Goal: Task Accomplishment & Management: Use online tool/utility

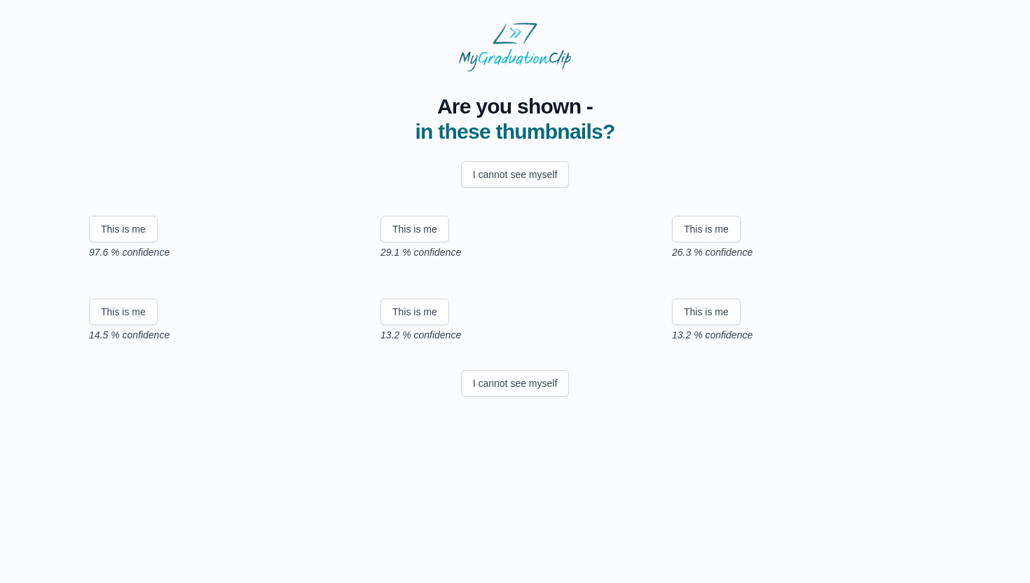
scroll to position [144, 0]
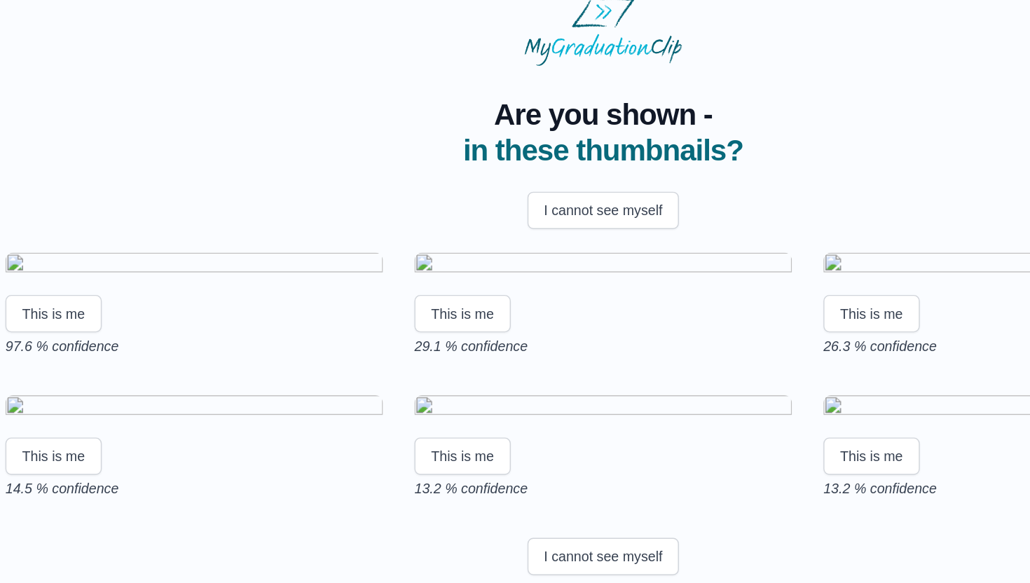
click at [240, 205] on img at bounding box center [223, 214] width 269 height 19
click at [144, 235] on button "This is me" at bounding box center [123, 248] width 69 height 27
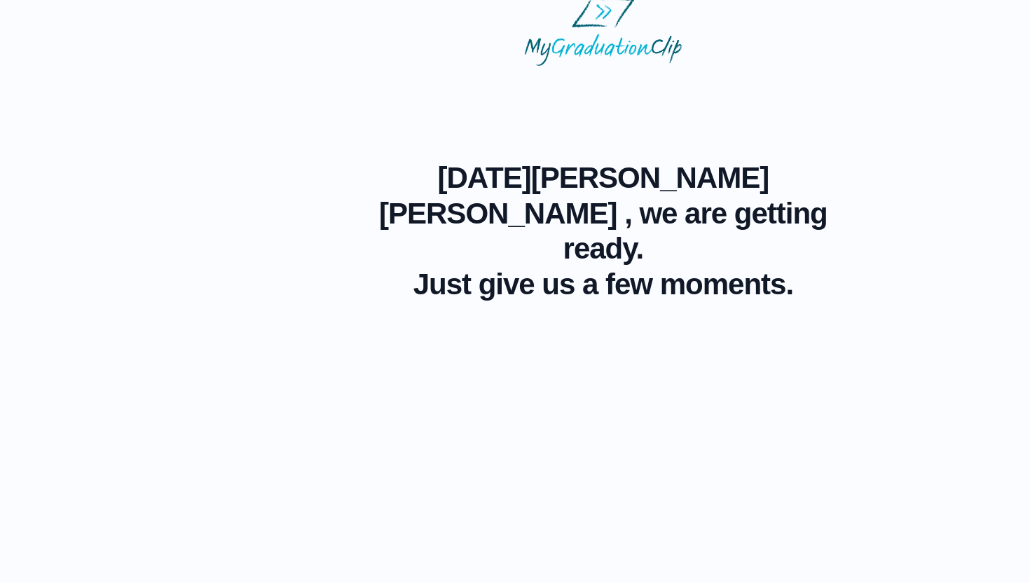
scroll to position [0, 0]
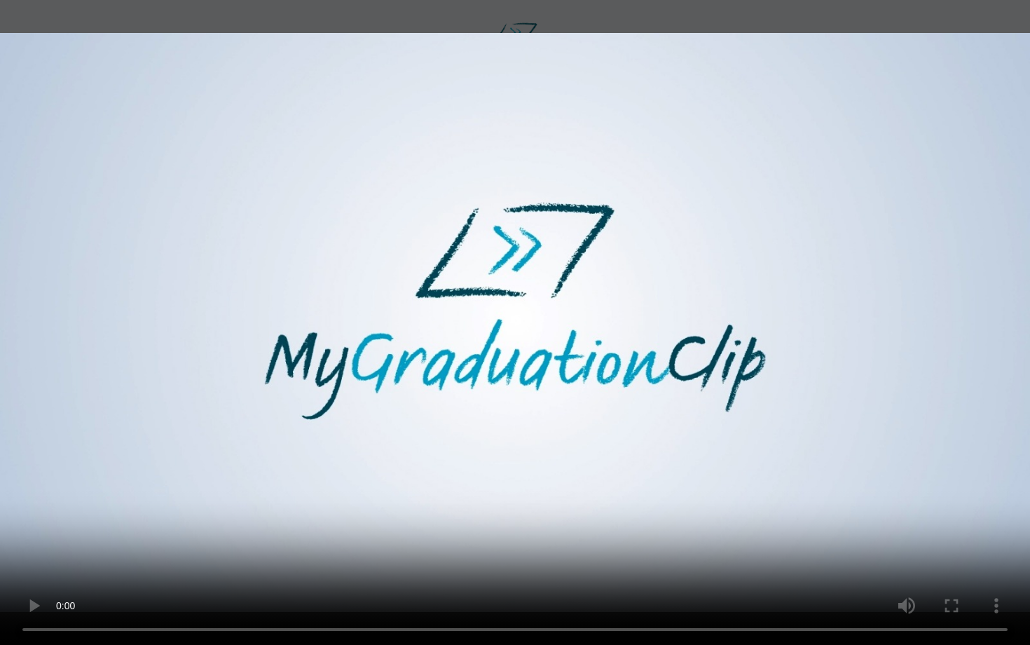
click at [881, 500] on video at bounding box center [515, 322] width 1030 height 645
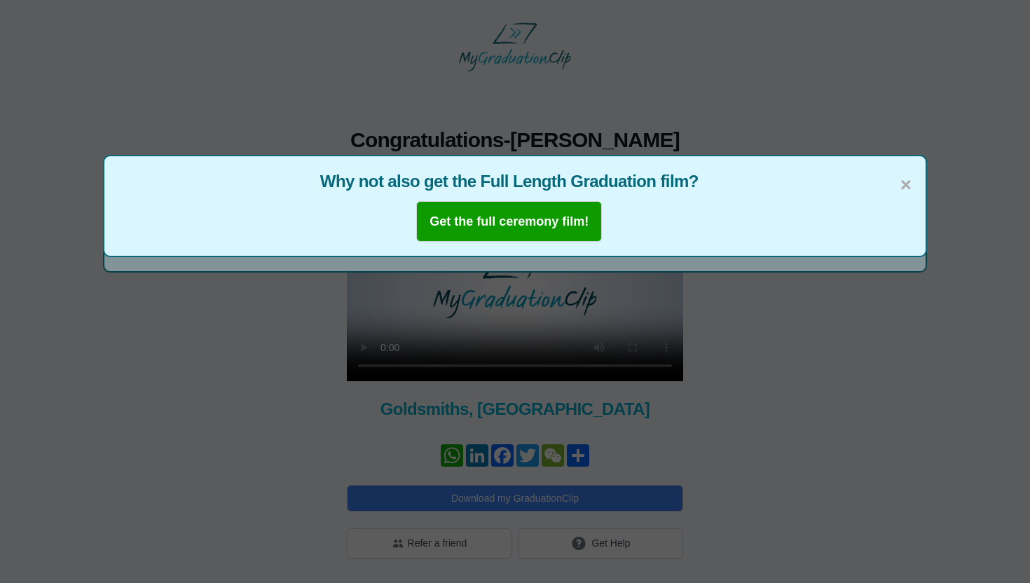
click at [761, 336] on div "× Why not also get the Full Length Graduation film? Get the full ceremony film!" at bounding box center [515, 291] width 1030 height 583
click at [555, 225] on b "Get the full ceremony film!" at bounding box center [509, 221] width 159 height 14
click at [750, 124] on div "× Why not also get the Full Length Graduation film? Taking you there..." at bounding box center [515, 291] width 1030 height 583
click at [901, 182] on span "×" at bounding box center [905, 184] width 11 height 29
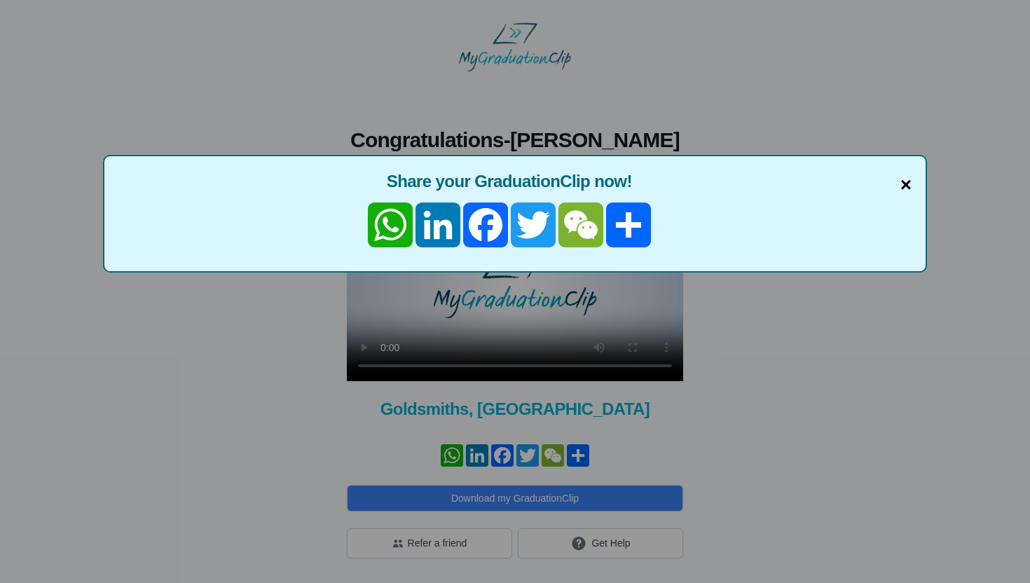
click at [911, 179] on span "×" at bounding box center [905, 184] width 11 height 29
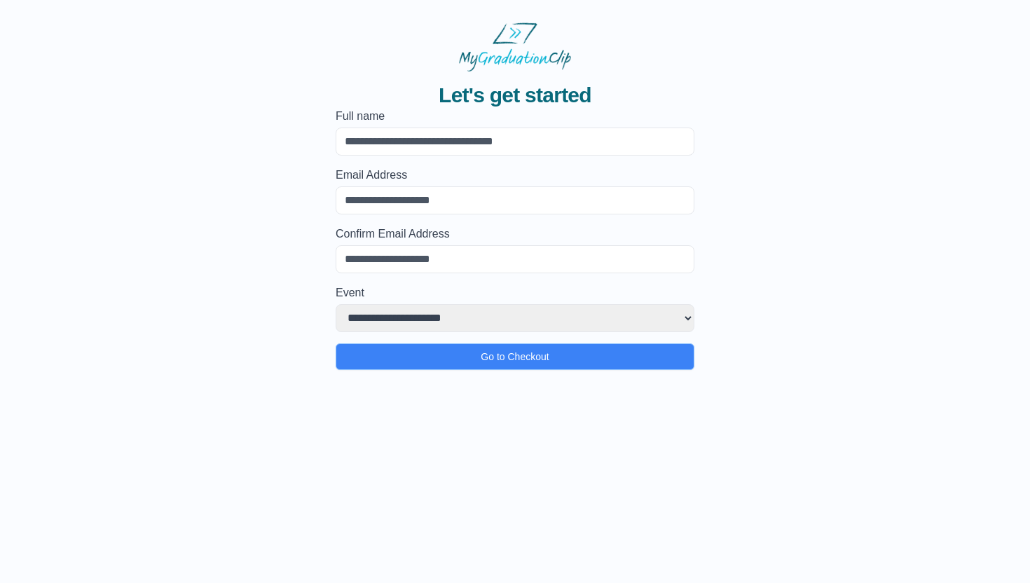
click at [539, 143] on input "Full name" at bounding box center [515, 142] width 359 height 28
type input "**********"
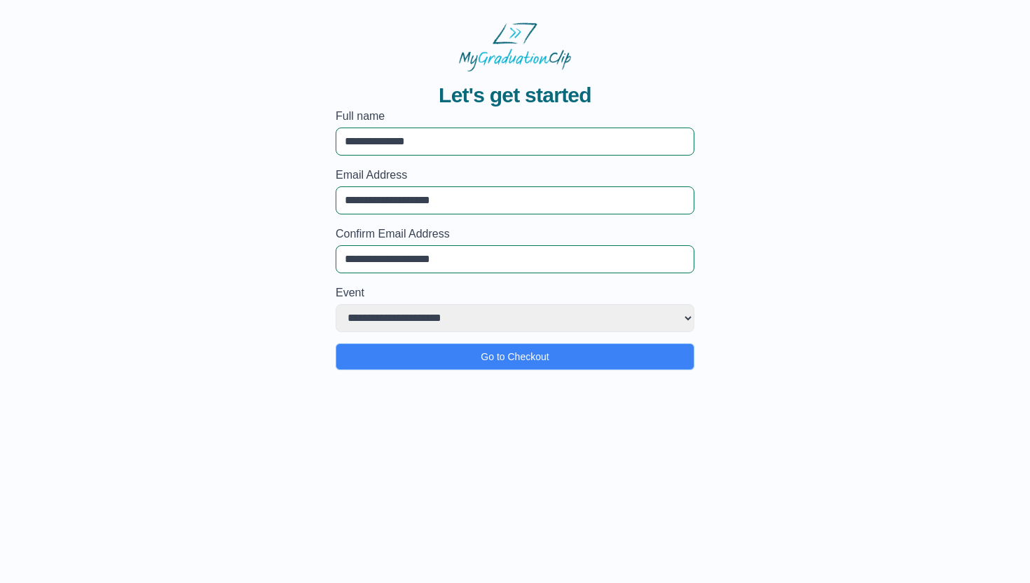
click at [468, 324] on select "**********" at bounding box center [515, 318] width 359 height 28
select select "**********"
click at [336, 304] on select "**********" at bounding box center [515, 318] width 359 height 28
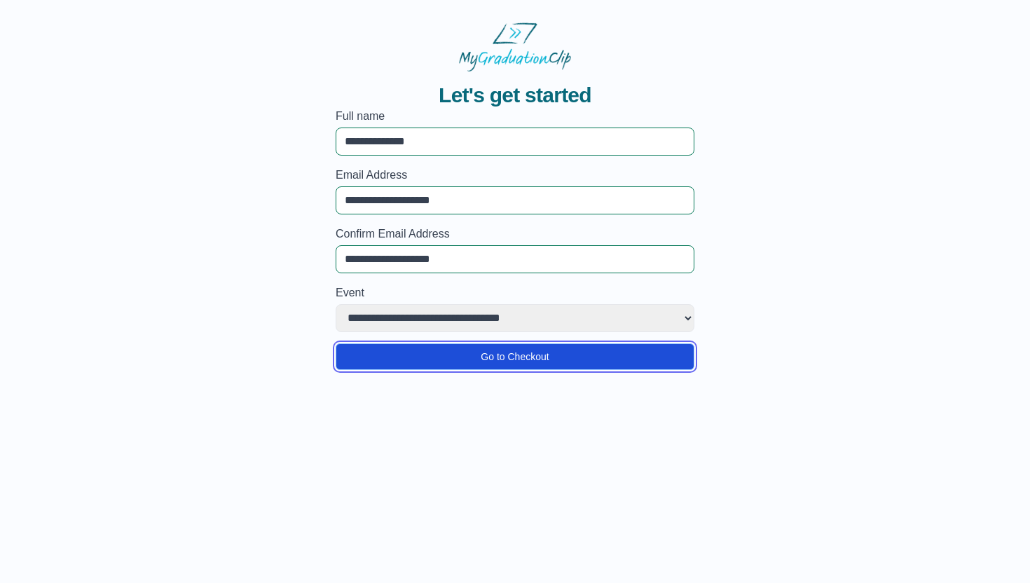
click at [488, 357] on button "Go to Checkout" at bounding box center [515, 356] width 359 height 27
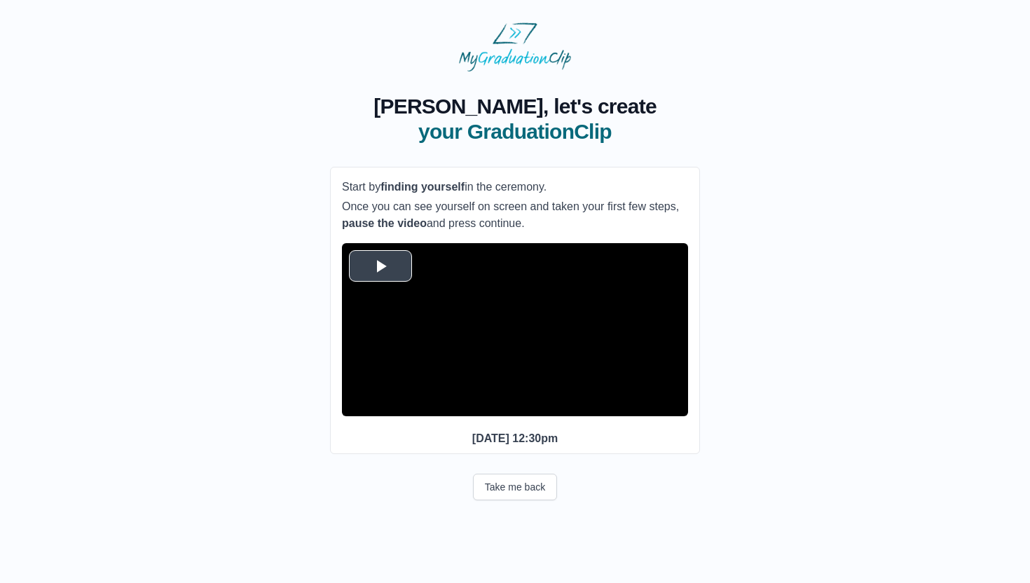
click at [380, 266] on span "Video Player" at bounding box center [380, 266] width 0 height 0
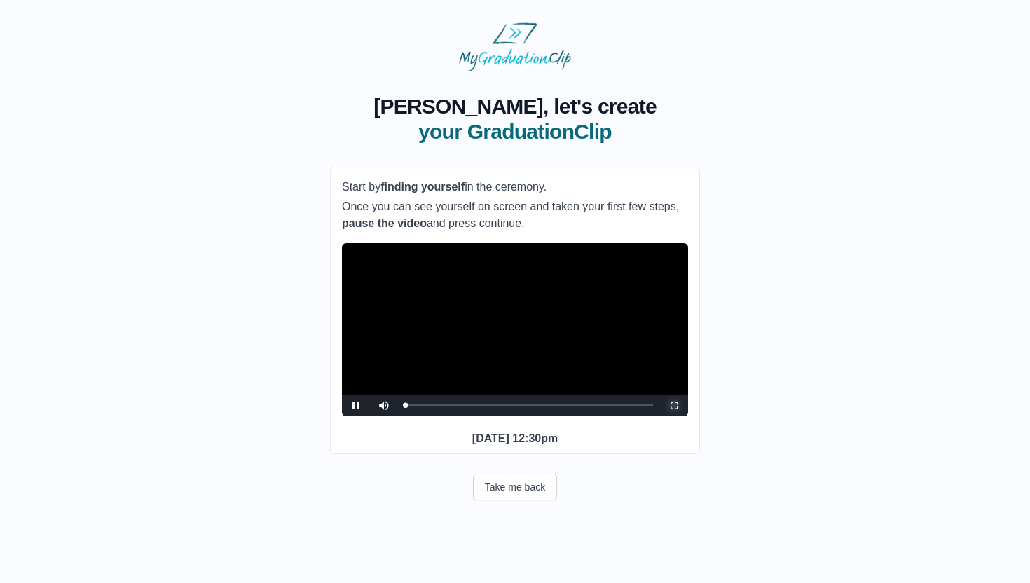
click at [674, 406] on span "Video Player" at bounding box center [674, 406] width 0 height 0
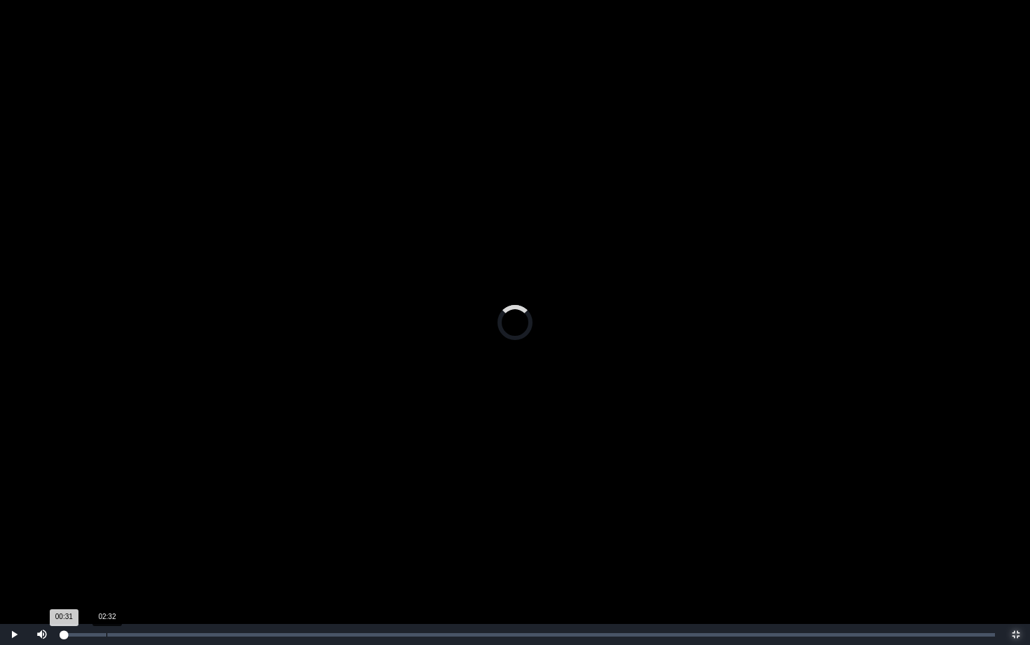
drag, startPoint x: 72, startPoint y: 636, endPoint x: 107, endPoint y: 639, distance: 34.4
click at [107, 582] on div "Loaded : 0% 02:32 00:31 Progress : 0%" at bounding box center [529, 634] width 946 height 21
click at [275, 582] on div "12:22" at bounding box center [275, 635] width 1 height 4
click at [229, 582] on div "09:43" at bounding box center [229, 635] width 1 height 4
click at [198, 582] on div "Loaded : 0% 07:54 09:49 Progress : 0%" at bounding box center [529, 634] width 946 height 21
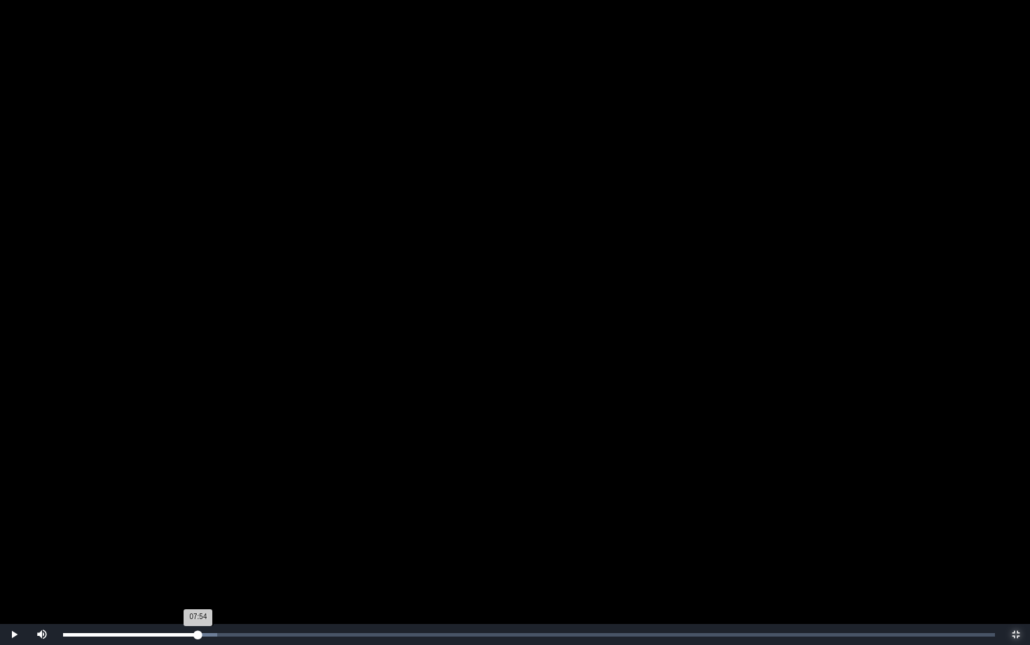
click at [198, 582] on div "07:54 Progress : 0%" at bounding box center [130, 635] width 135 height 4
click at [188, 582] on div "Loaded : 0% 07:20 07:20 Progress : 0%" at bounding box center [529, 634] width 946 height 21
click at [719, 334] on video "Video Player" at bounding box center [515, 322] width 1030 height 645
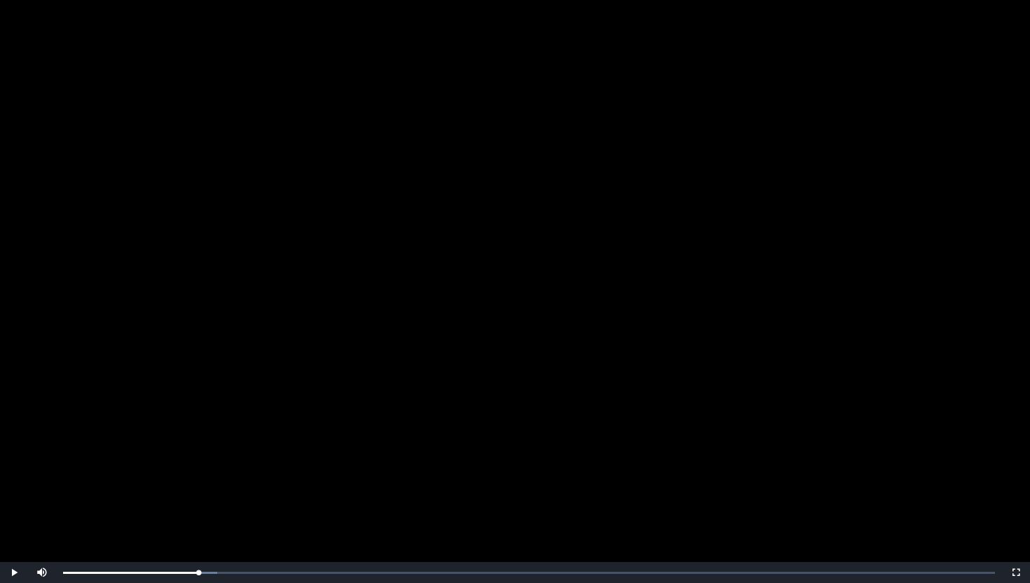
scroll to position [46, 0]
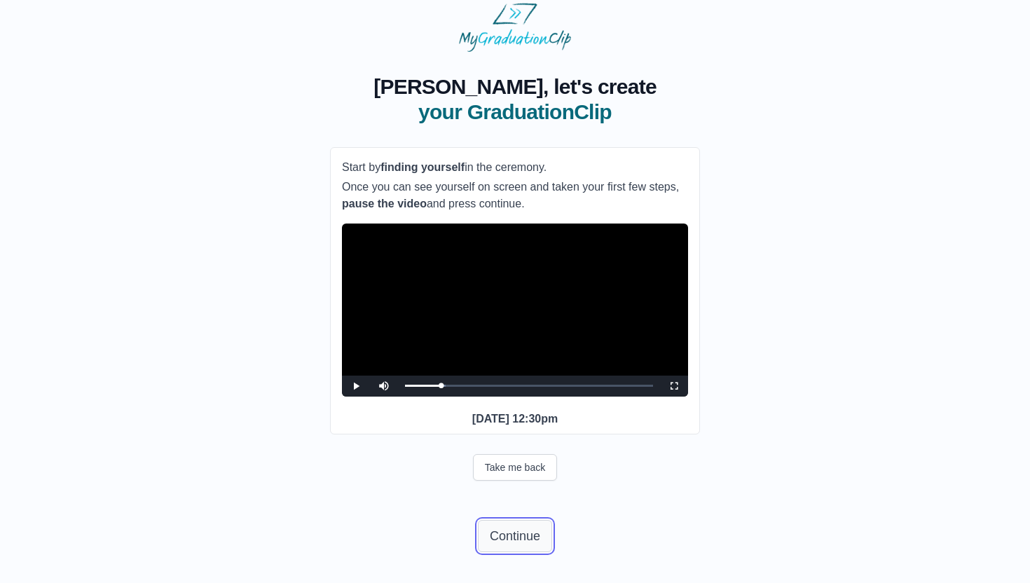
click at [530, 540] on button "Continue" at bounding box center [515, 536] width 74 height 32
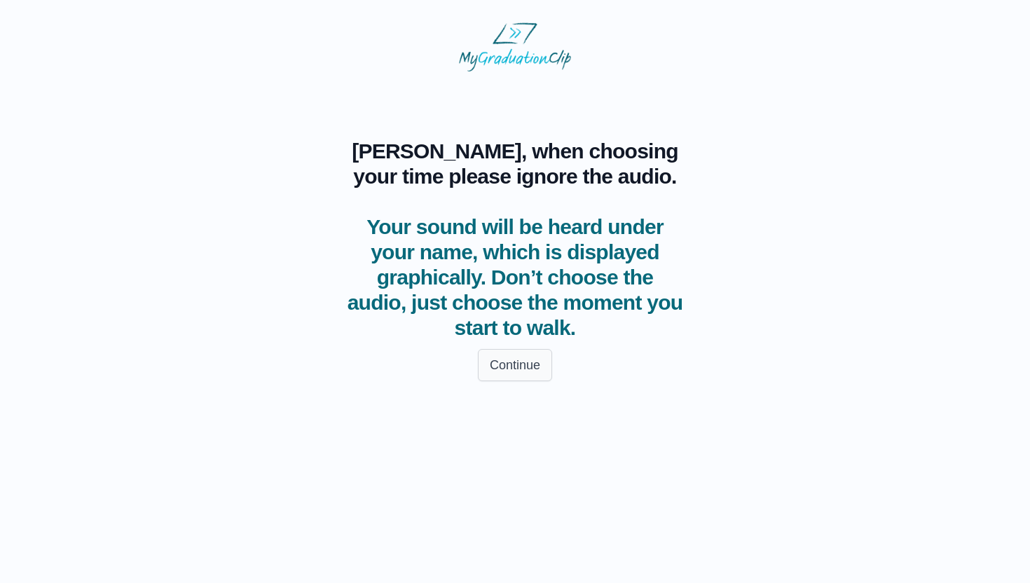
scroll to position [0, 0]
click at [519, 365] on button "Continue" at bounding box center [515, 365] width 74 height 32
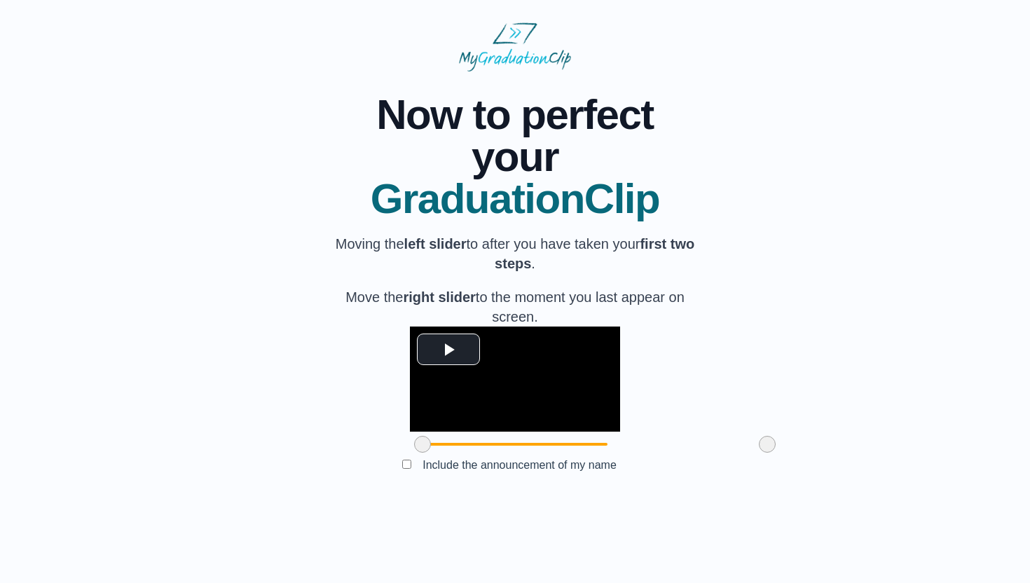
scroll to position [43, 0]
click at [448, 349] on span "Video Player" at bounding box center [448, 349] width 0 height 0
drag, startPoint x: 346, startPoint y: 507, endPoint x: 294, endPoint y: 505, distance: 52.6
click at [294, 500] on div "**********" at bounding box center [514, 285] width 985 height 429
click at [410, 380] on video "Video Player" at bounding box center [515, 379] width 210 height 105
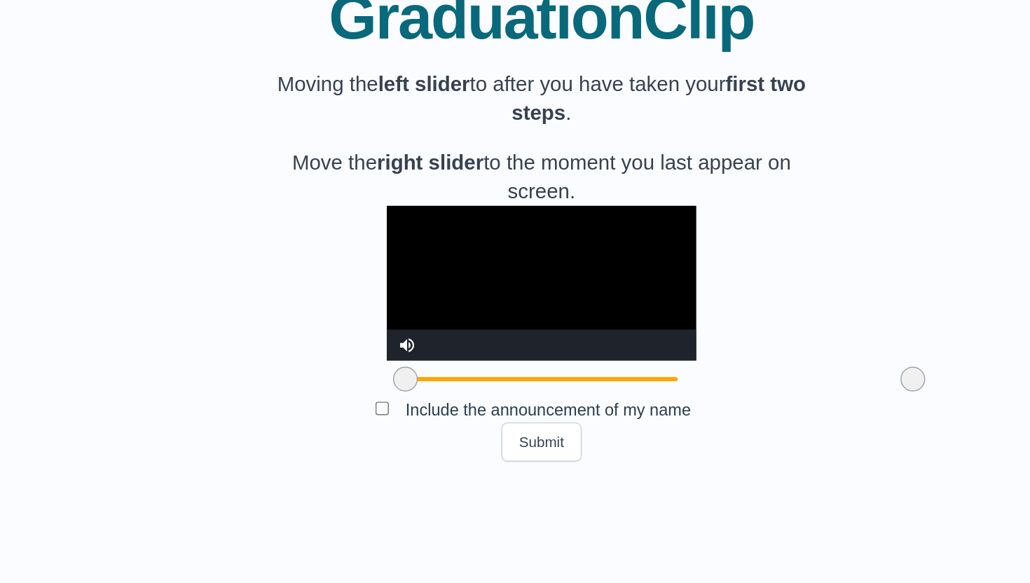
click at [413, 364] on video "Video Player" at bounding box center [515, 379] width 210 height 105
click at [414, 368] on video "Video Player" at bounding box center [515, 379] width 210 height 105
drag, startPoint x: 343, startPoint y: 502, endPoint x: 439, endPoint y: 502, distance: 96.7
click at [502, 453] on span at bounding box center [510, 444] width 17 height 17
drag, startPoint x: 439, startPoint y: 502, endPoint x: 279, endPoint y: 502, distance: 160.5
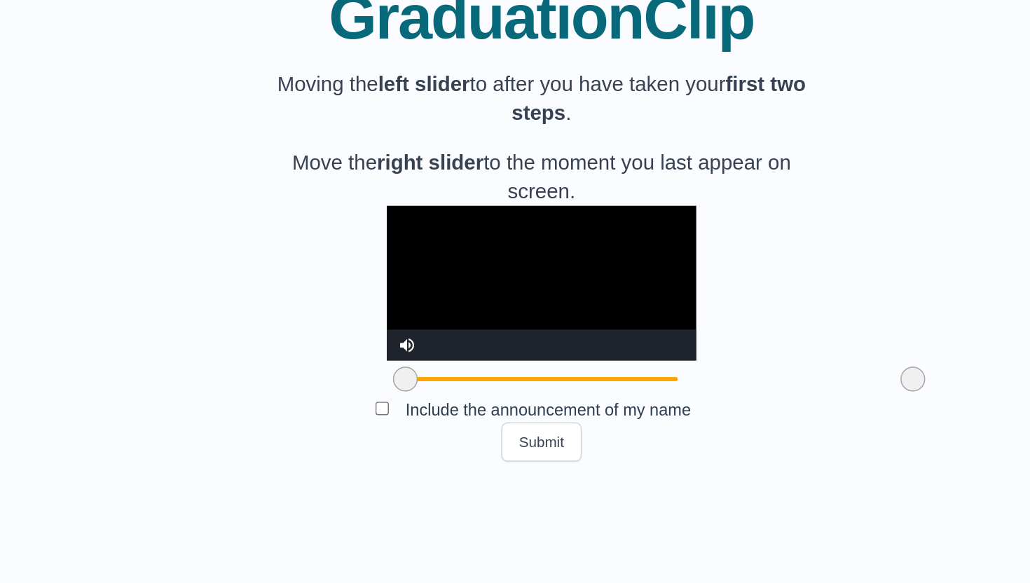
click at [279, 500] on div "**********" at bounding box center [514, 285] width 985 height 429
click at [428, 412] on video "Video Player" at bounding box center [515, 379] width 210 height 105
drag, startPoint x: 685, startPoint y: 502, endPoint x: 687, endPoint y: 521, distance: 19.0
click at [687, 500] on div "**********" at bounding box center [515, 285] width 370 height 429
click at [569, 423] on video "Video Player" at bounding box center [515, 379] width 210 height 105
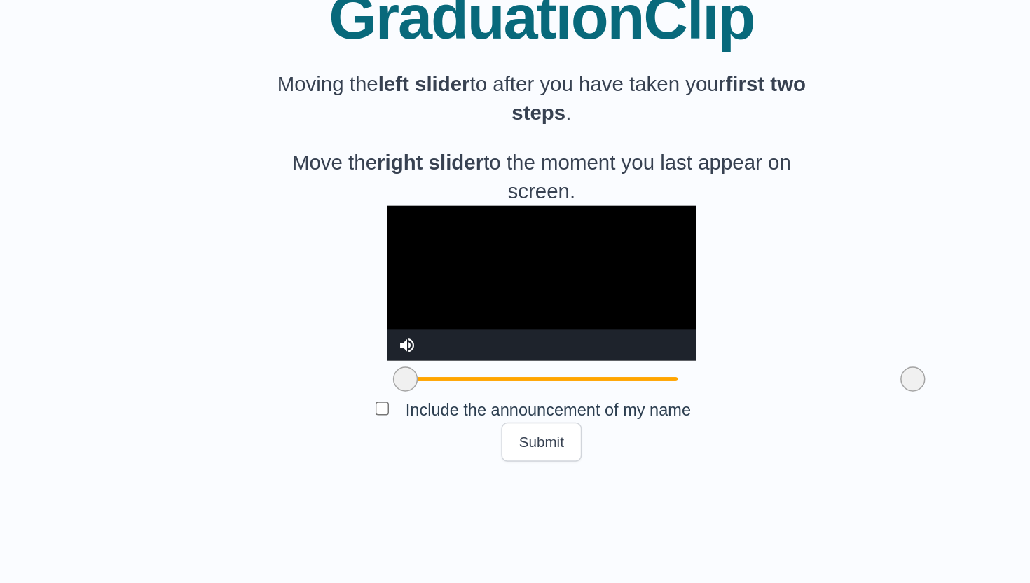
click at [620, 457] on div at bounding box center [515, 444] width 210 height 25
drag, startPoint x: 686, startPoint y: 505, endPoint x: 626, endPoint y: 512, distance: 60.6
click at [699, 453] on span at bounding box center [707, 444] width 17 height 17
click at [573, 402] on video "Video Player" at bounding box center [515, 379] width 210 height 105
drag, startPoint x: 631, startPoint y: 506, endPoint x: 690, endPoint y: 507, distance: 59.6
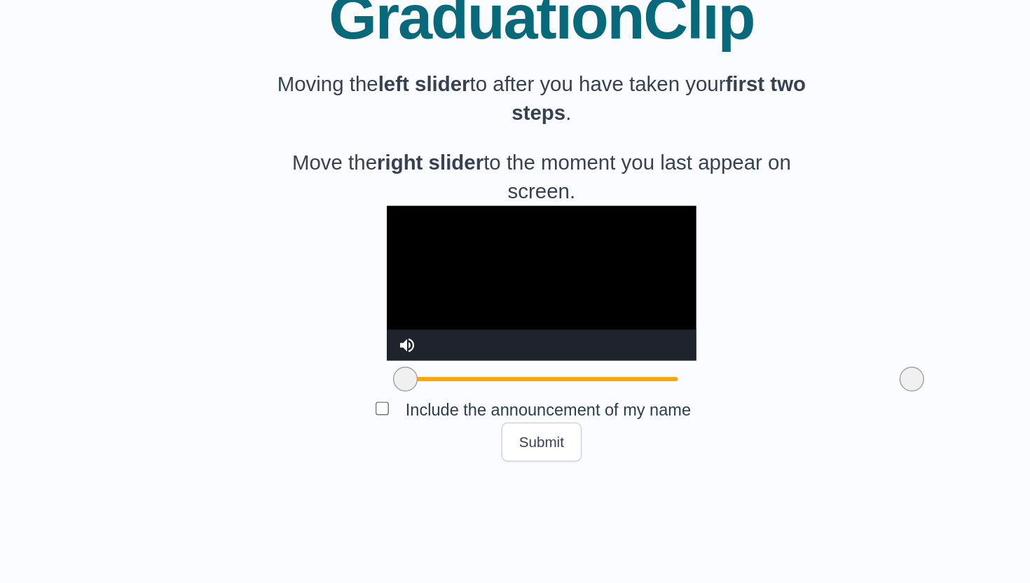
click at [758, 453] on span at bounding box center [766, 444] width 17 height 17
click at [620, 432] on video "Video Player" at bounding box center [515, 379] width 210 height 105
click at [671, 446] on span at bounding box center [595, 444] width 344 height 3
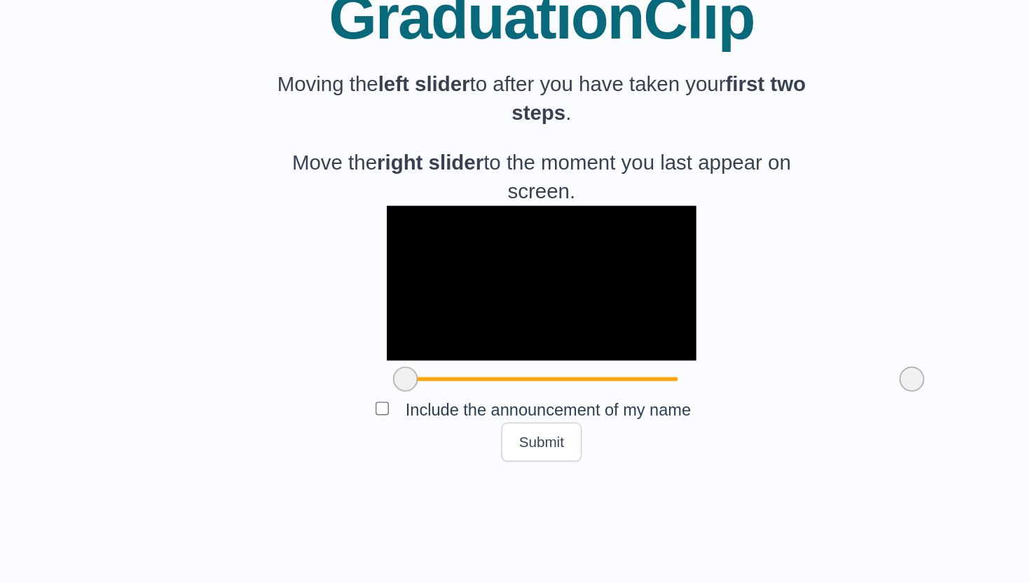
drag, startPoint x: 685, startPoint y: 504, endPoint x: 675, endPoint y: 504, distance: 9.8
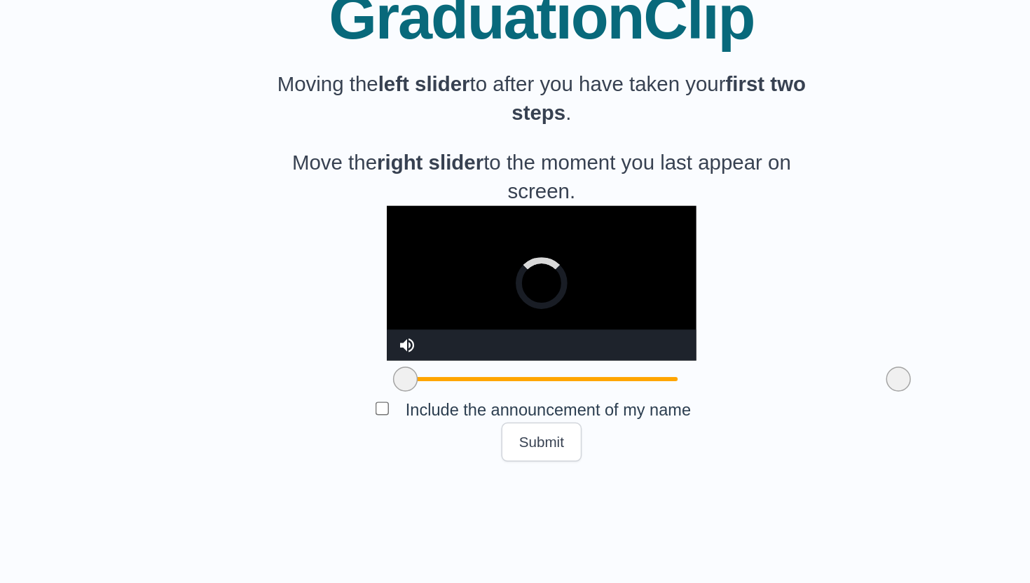
click at [749, 453] on span at bounding box center [757, 444] width 17 height 17
click at [514, 500] on button "Submit" at bounding box center [515, 487] width 55 height 27
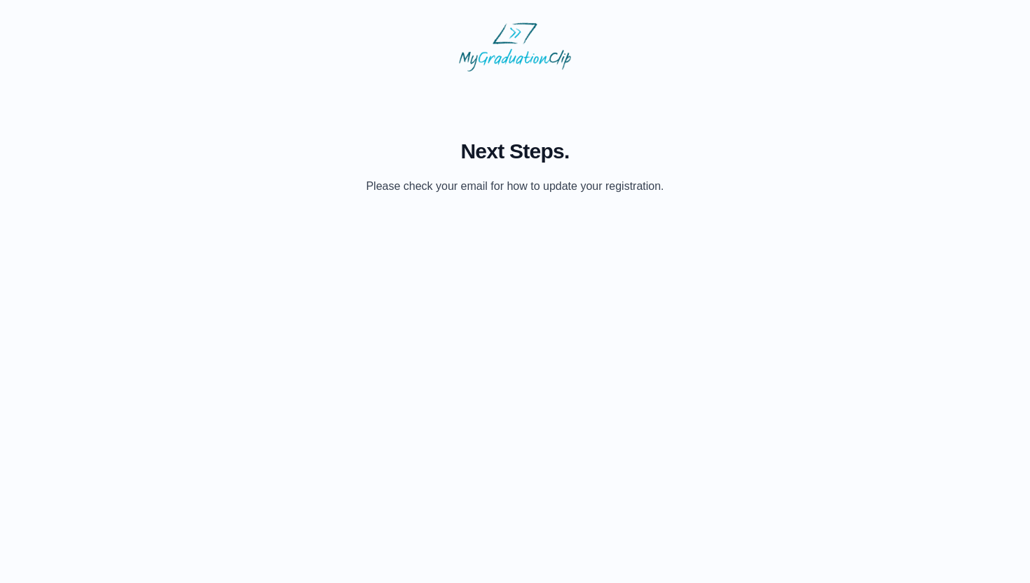
click at [558, 184] on p "Please check your email for how to update your registration." at bounding box center [515, 186] width 298 height 17
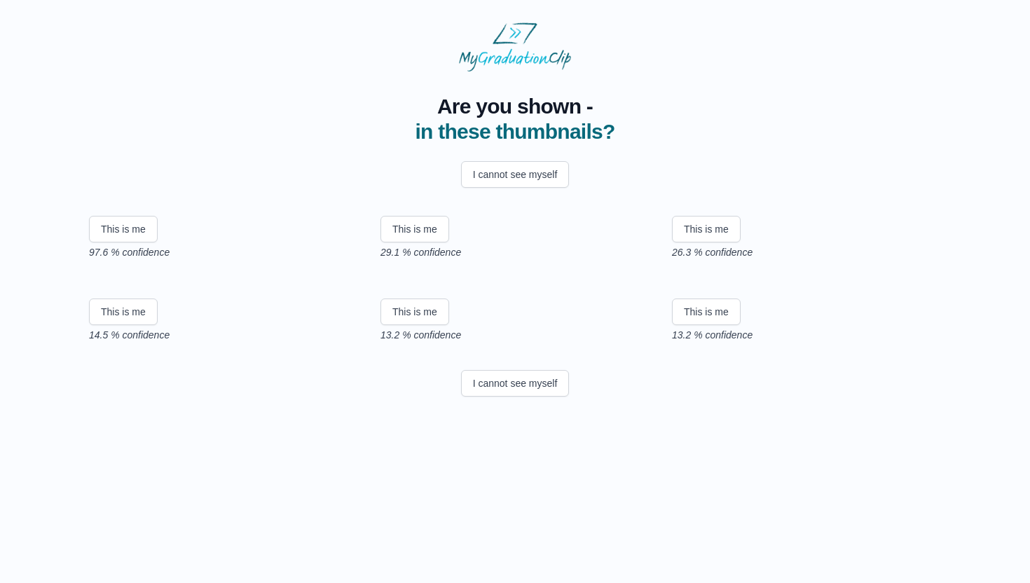
scroll to position [4, 0]
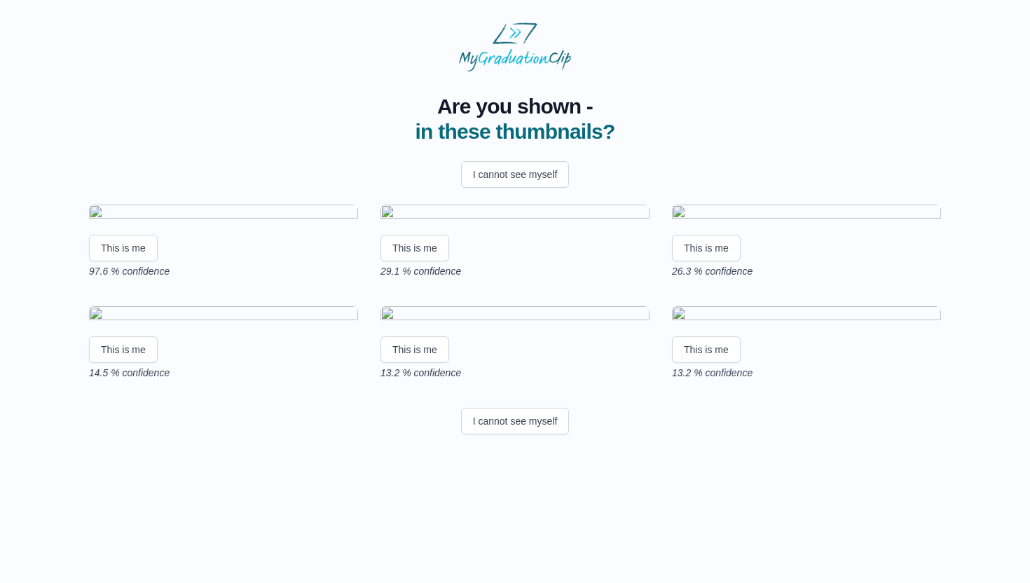
click at [274, 224] on img at bounding box center [223, 214] width 269 height 19
click at [143, 261] on button "This is me" at bounding box center [123, 248] width 69 height 27
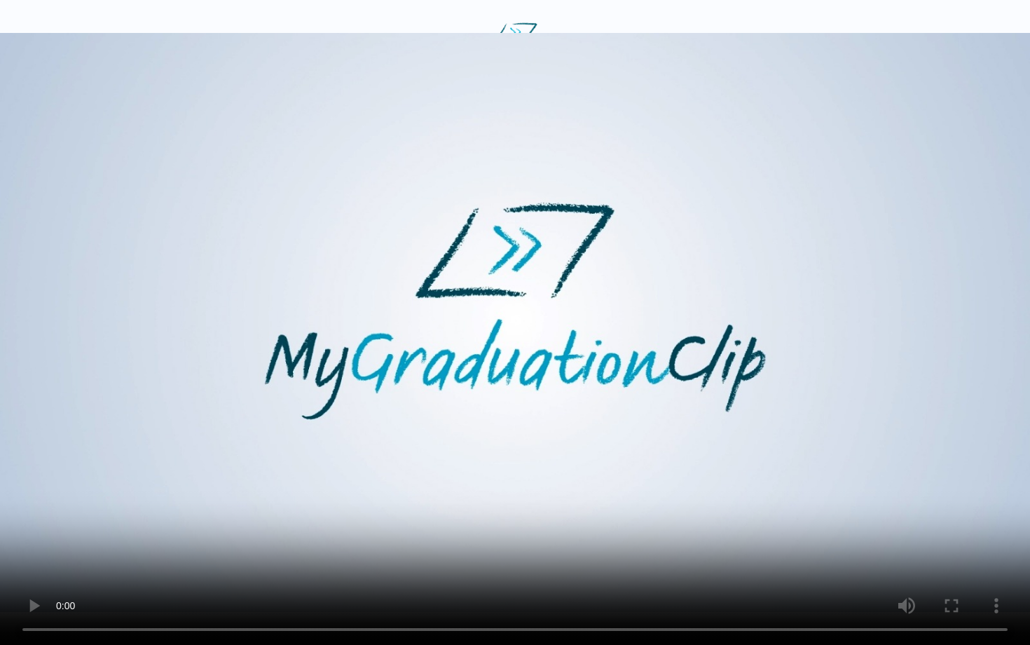
click at [399, 413] on video at bounding box center [515, 322] width 1030 height 645
click at [439, 345] on video at bounding box center [515, 322] width 1030 height 645
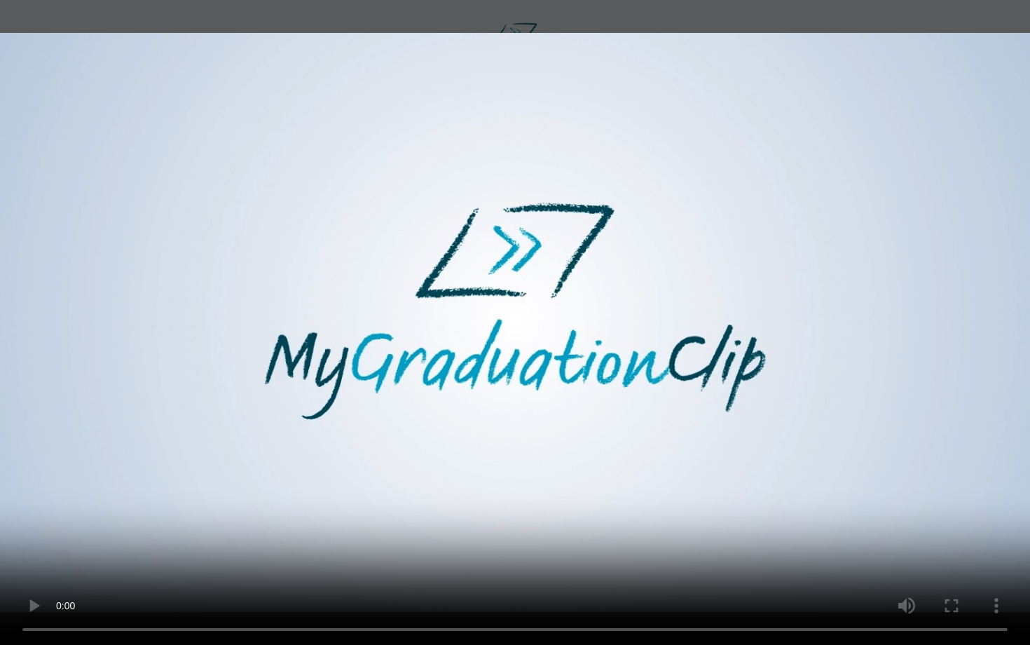
click at [530, 133] on video at bounding box center [515, 322] width 1030 height 645
click at [705, 317] on video at bounding box center [515, 322] width 1030 height 645
click at [528, 243] on video at bounding box center [515, 322] width 1030 height 645
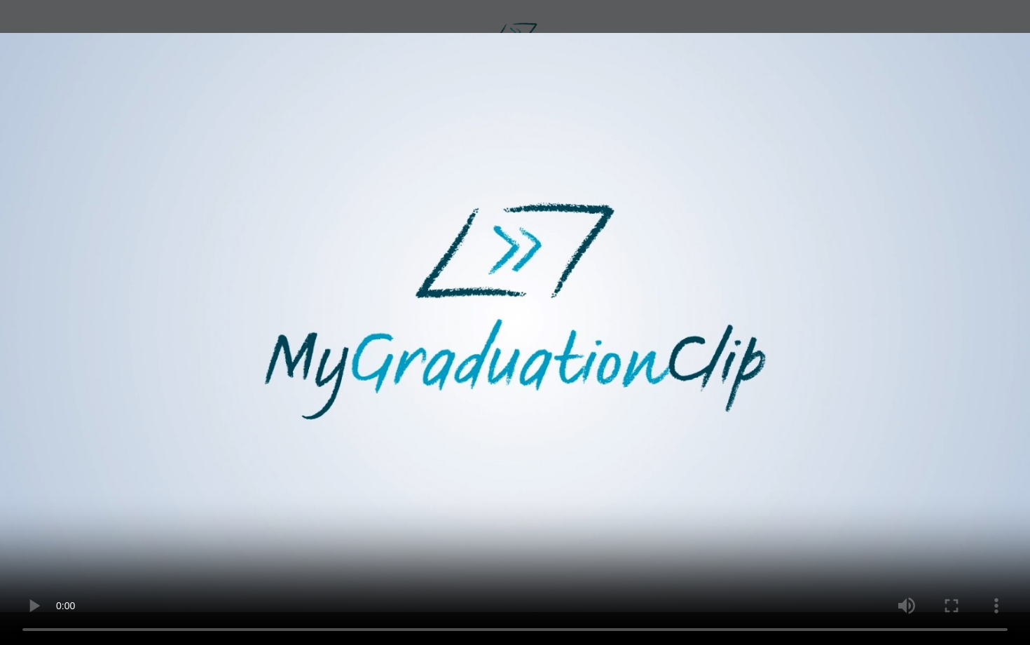
click at [528, 243] on video at bounding box center [515, 322] width 1030 height 645
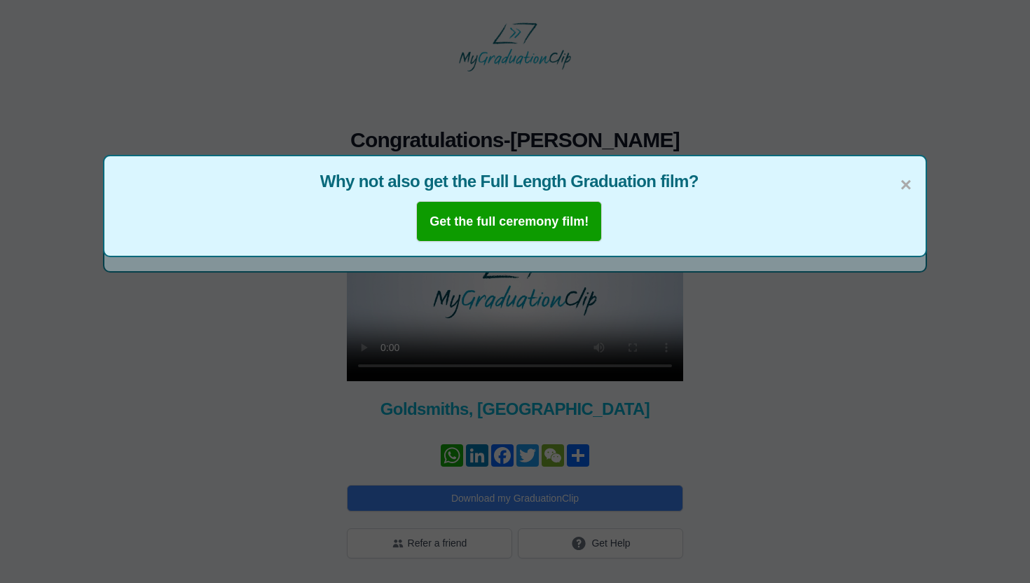
click at [918, 191] on div "× Why not also get the Full Length Graduation film? Get the full ceremony film!" at bounding box center [515, 206] width 824 height 102
click at [920, 177] on div "× Why not also get the Full Length Graduation film? Get the full ceremony film!" at bounding box center [515, 206] width 824 height 102
click at [924, 179] on div "× Why not also get the Full Length Graduation film? Get the full ceremony film!" at bounding box center [515, 206] width 824 height 102
click at [903, 184] on span "×" at bounding box center [905, 184] width 11 height 29
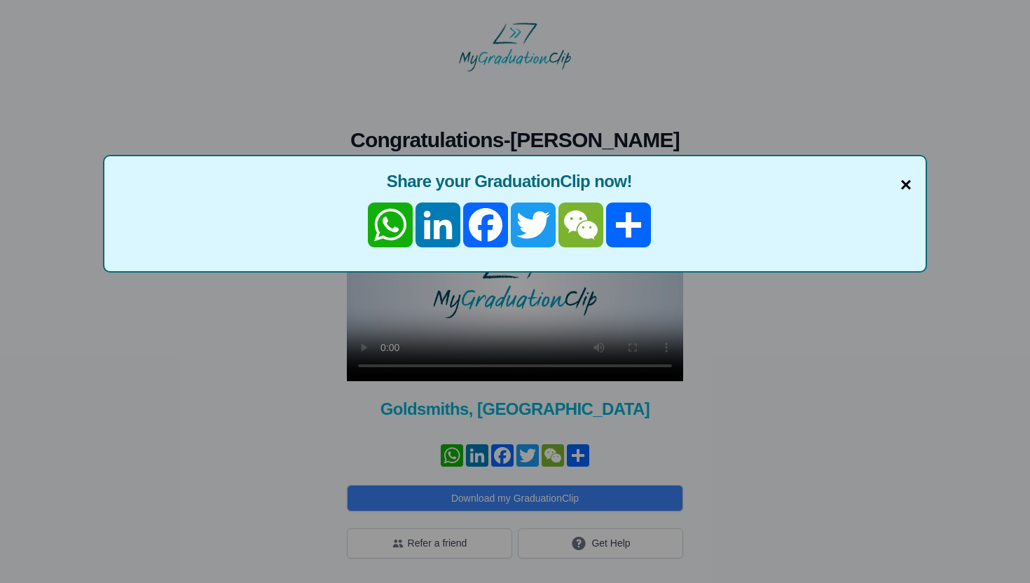
click at [905, 182] on span "×" at bounding box center [905, 184] width 11 height 29
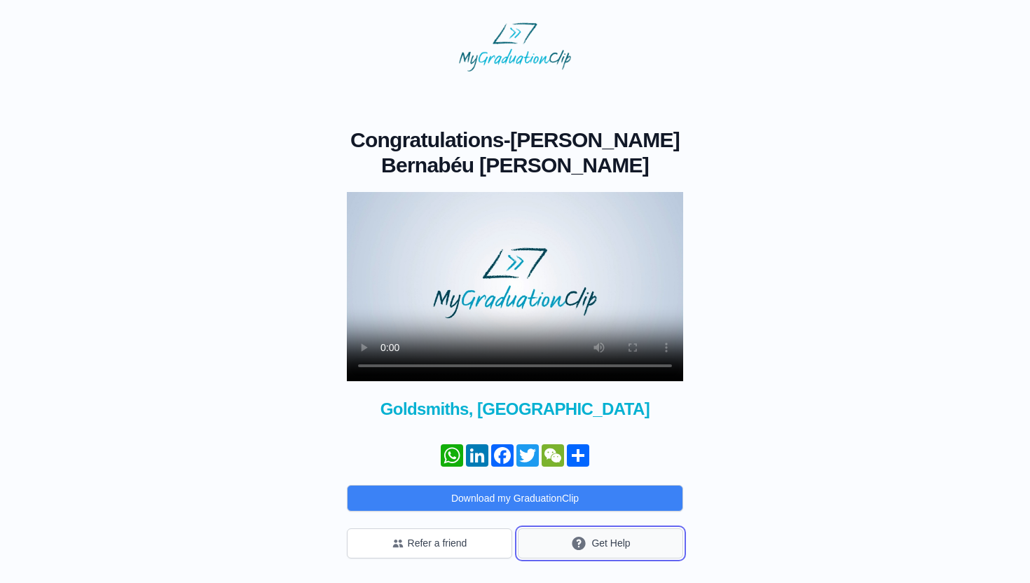
click at [659, 537] on button "Get Help" at bounding box center [600, 543] width 165 height 30
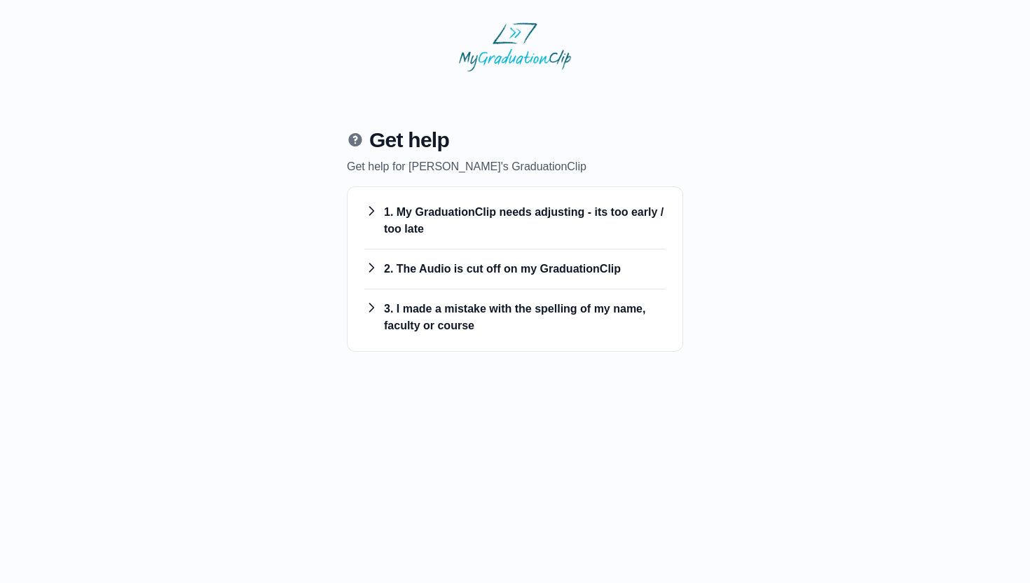
click at [495, 212] on h3 "1. My GraduationClip needs adjusting - its too early / too late" at bounding box center [514, 221] width 301 height 34
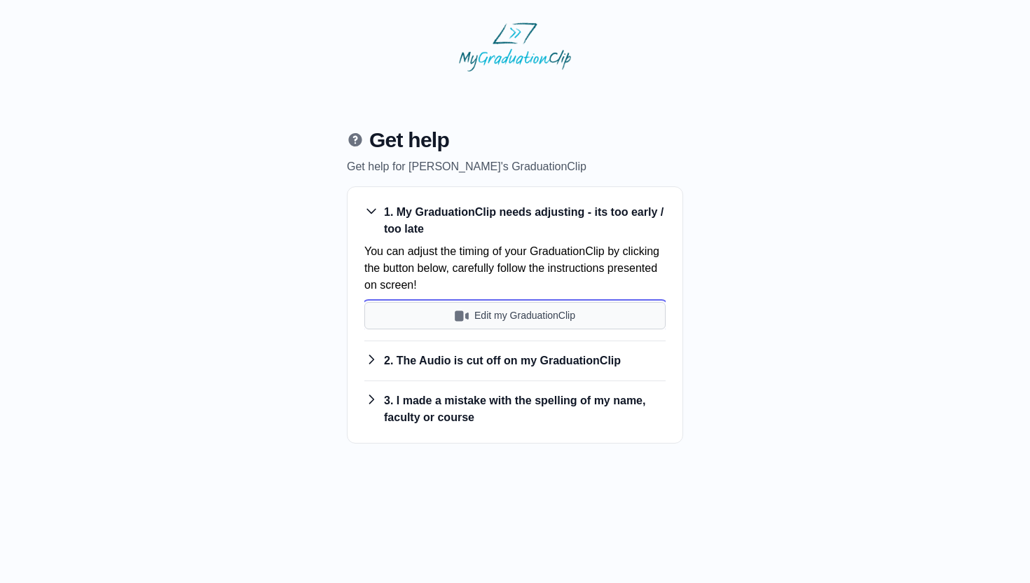
click at [538, 328] on button "Edit my GraduationClip" at bounding box center [514, 315] width 301 height 27
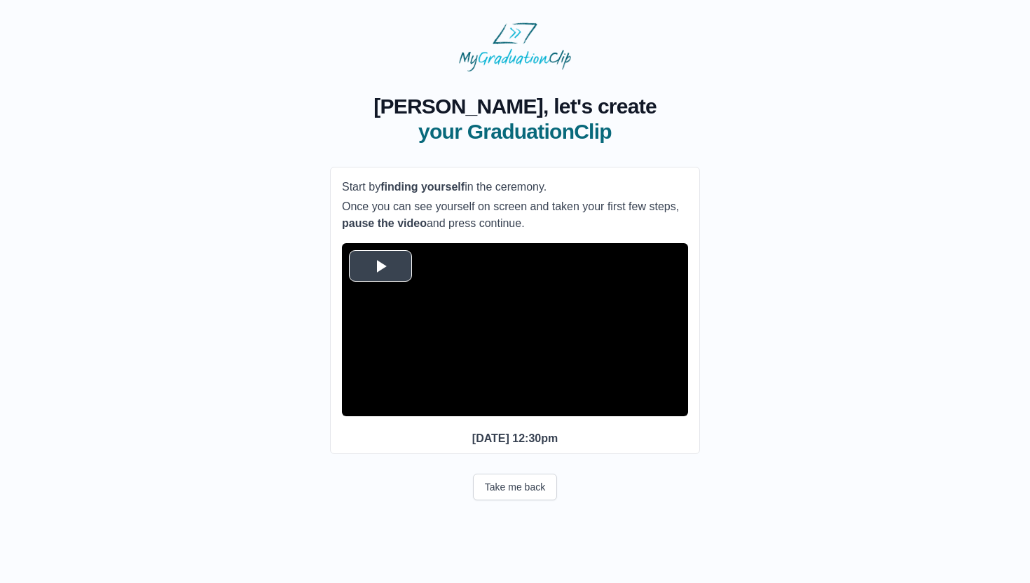
click at [380, 266] on span "Video Player" at bounding box center [380, 266] width 0 height 0
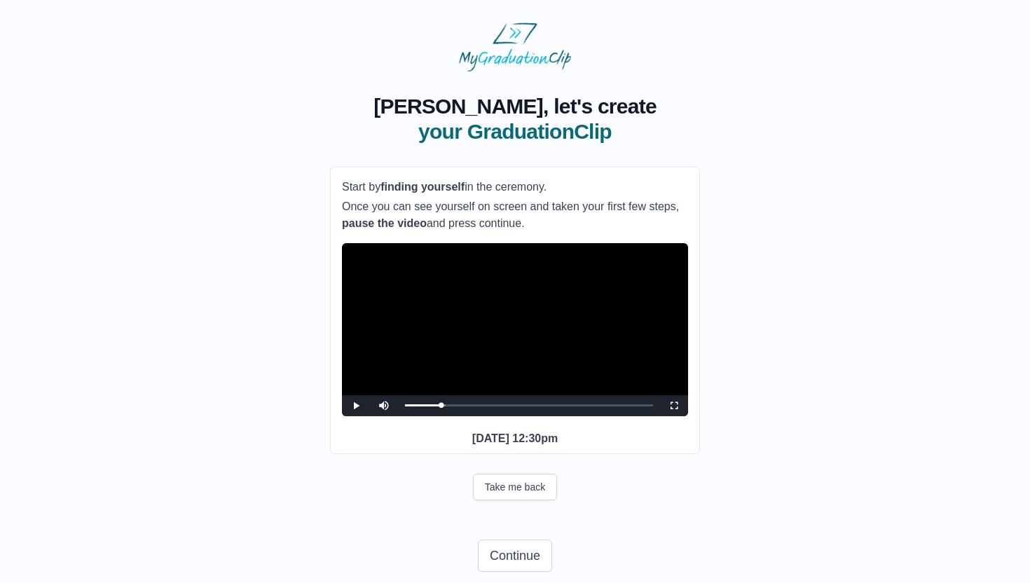
click at [460, 362] on video "Video Player" at bounding box center [515, 329] width 346 height 173
